Goal: Task Accomplishment & Management: Manage account settings

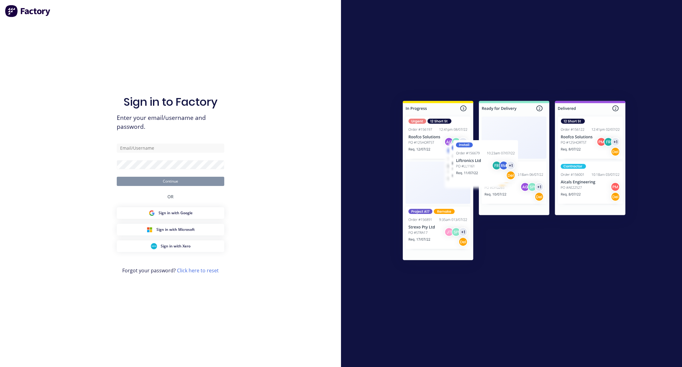
click at [139, 57] on div "Sign in to Factory Enter your email/username and password. Continue OR Sign in …" at bounding box center [171, 189] width 108 height 345
type input "[EMAIL_ADDRESS][DOMAIN_NAME]"
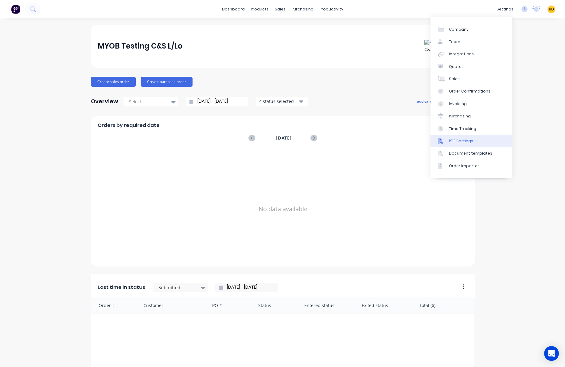
click at [479, 143] on link "PDF Settings" at bounding box center [471, 141] width 81 height 12
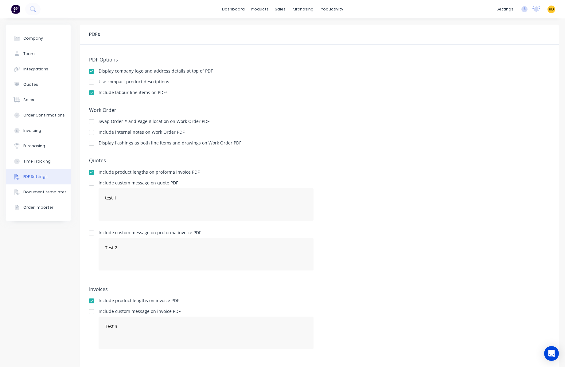
click at [45, 268] on div "Company Team Integrations Quotes Sales Order Confirmations Invoicing Purchasing…" at bounding box center [38, 196] width 65 height 343
click at [39, 143] on div "Purchasing" at bounding box center [34, 146] width 22 height 6
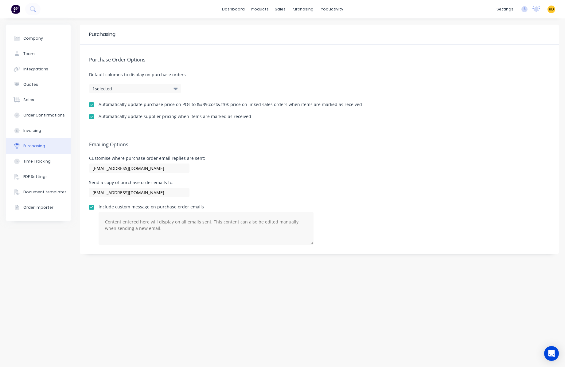
click at [217, 128] on div "Purchase Order Options Default columns to display on purchase orders 1 selected…" at bounding box center [319, 87] width 479 height 85
drag, startPoint x: 194, startPoint y: 101, endPoint x: 245, endPoint y: 105, distance: 50.5
click at [245, 105] on div "Automatically update purchase price on POs to &#39;cost&#39; price on linked sa…" at bounding box center [231, 104] width 264 height 4
click at [360, 73] on span "Default columns to display on purchase orders" at bounding box center [319, 74] width 461 height 6
click at [260, 130] on div "Emailing Options Customise where purchase order email replies are sent: karmela…" at bounding box center [319, 191] width 479 height 124
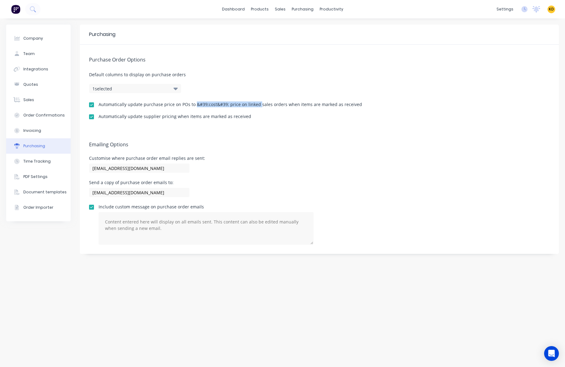
drag, startPoint x: 195, startPoint y: 104, endPoint x: 262, endPoint y: 105, distance: 67.6
click at [261, 105] on div "Automatically update purchase price on POs to &#39;cost&#39; price on linked sa…" at bounding box center [231, 104] width 264 height 4
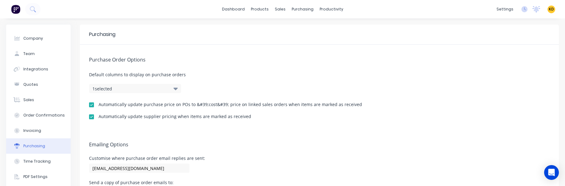
click at [550, 14] on div "dashboard products sales purchasing productivity dashboard products Product Cat…" at bounding box center [282, 9] width 565 height 18
click at [549, 10] on span "KD" at bounding box center [551, 9] width 5 height 6
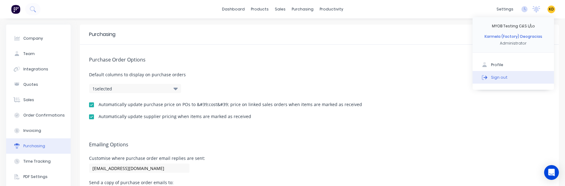
click at [528, 80] on button "Sign out" at bounding box center [513, 77] width 81 height 12
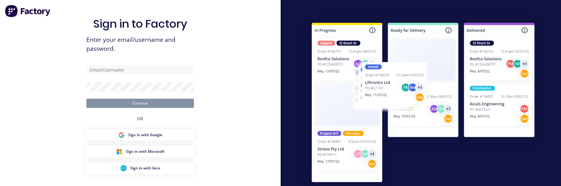
type input "[EMAIL_ADDRESS][DOMAIN_NAME]"
